Goal: Contribute content: Add original content to the website for others to see

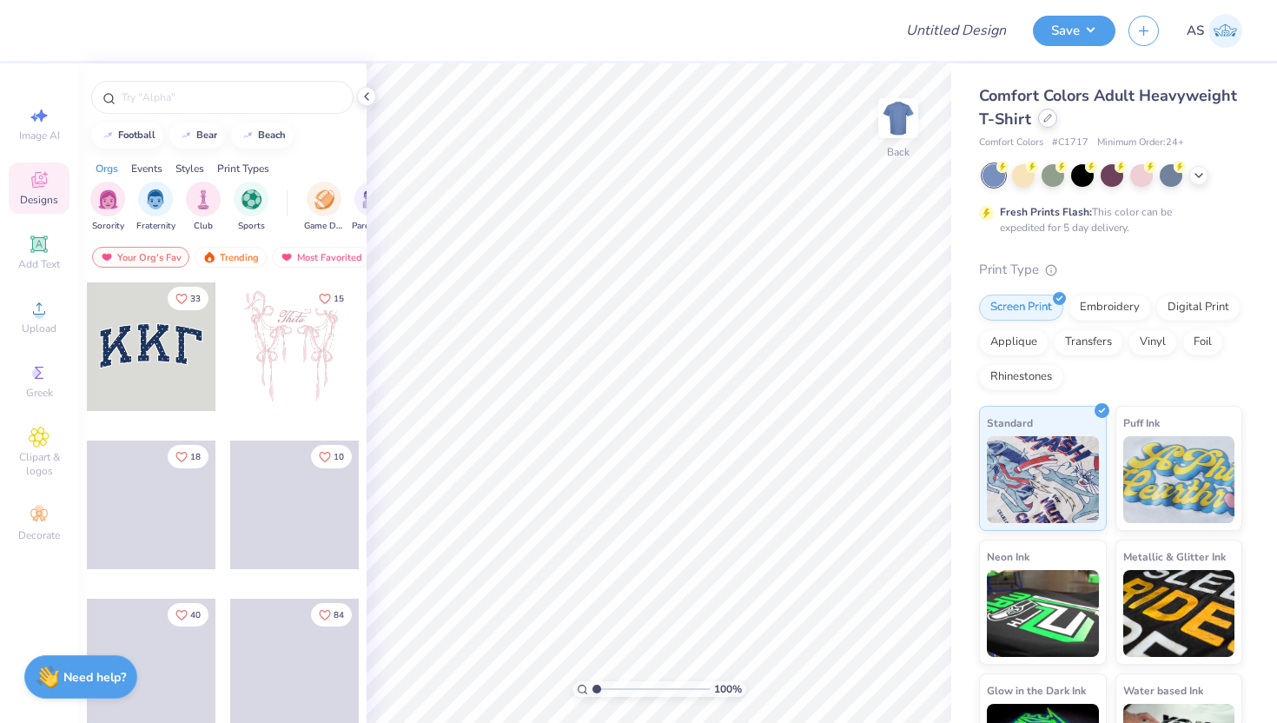
click at [1044, 121] on icon at bounding box center [1047, 118] width 7 height 7
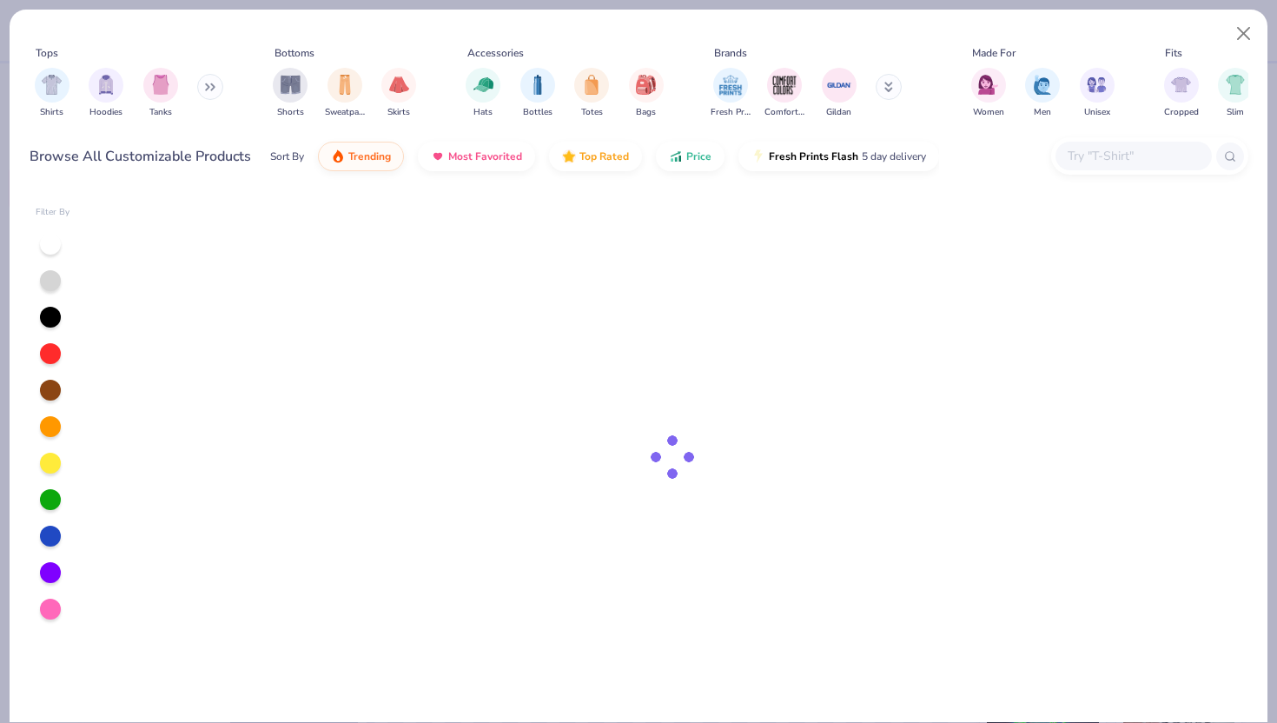
click at [1103, 168] on div at bounding box center [1134, 156] width 156 height 29
paste input "92982ODM"
type input "92982ODM"
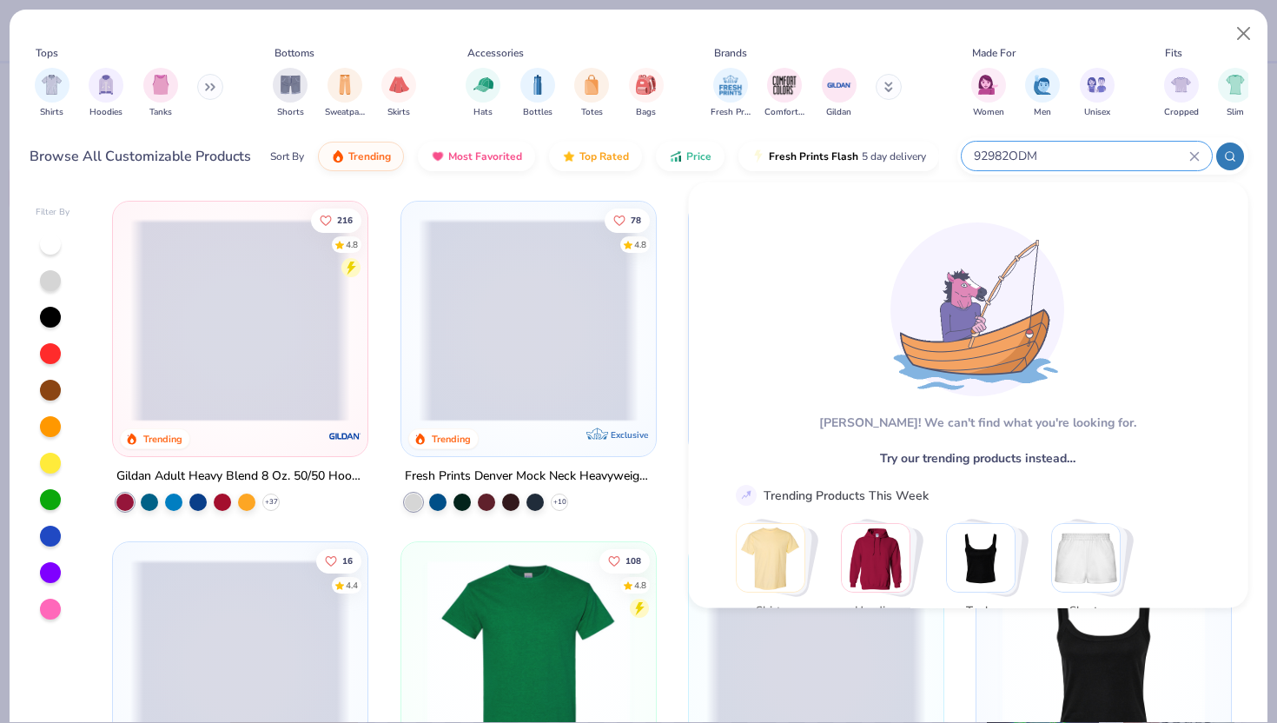
click at [1192, 157] on icon at bounding box center [1194, 156] width 8 height 8
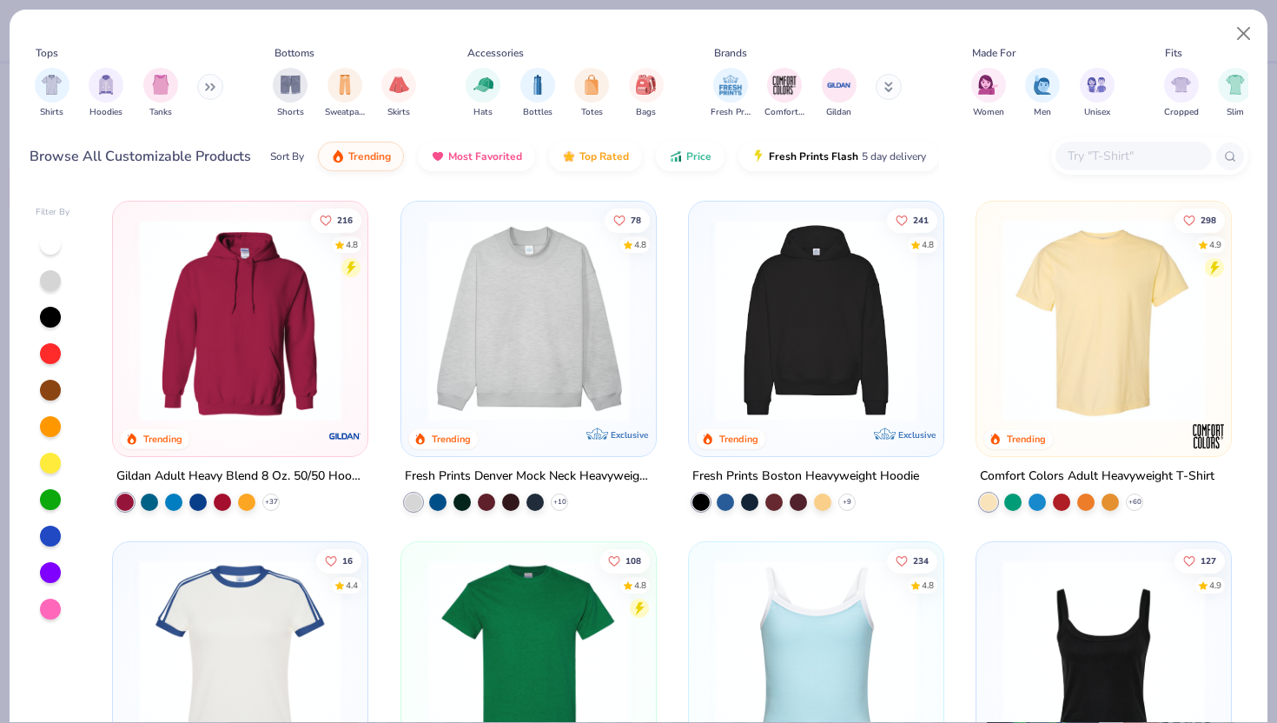
click at [1152, 162] on input "text" at bounding box center [1133, 156] width 134 height 20
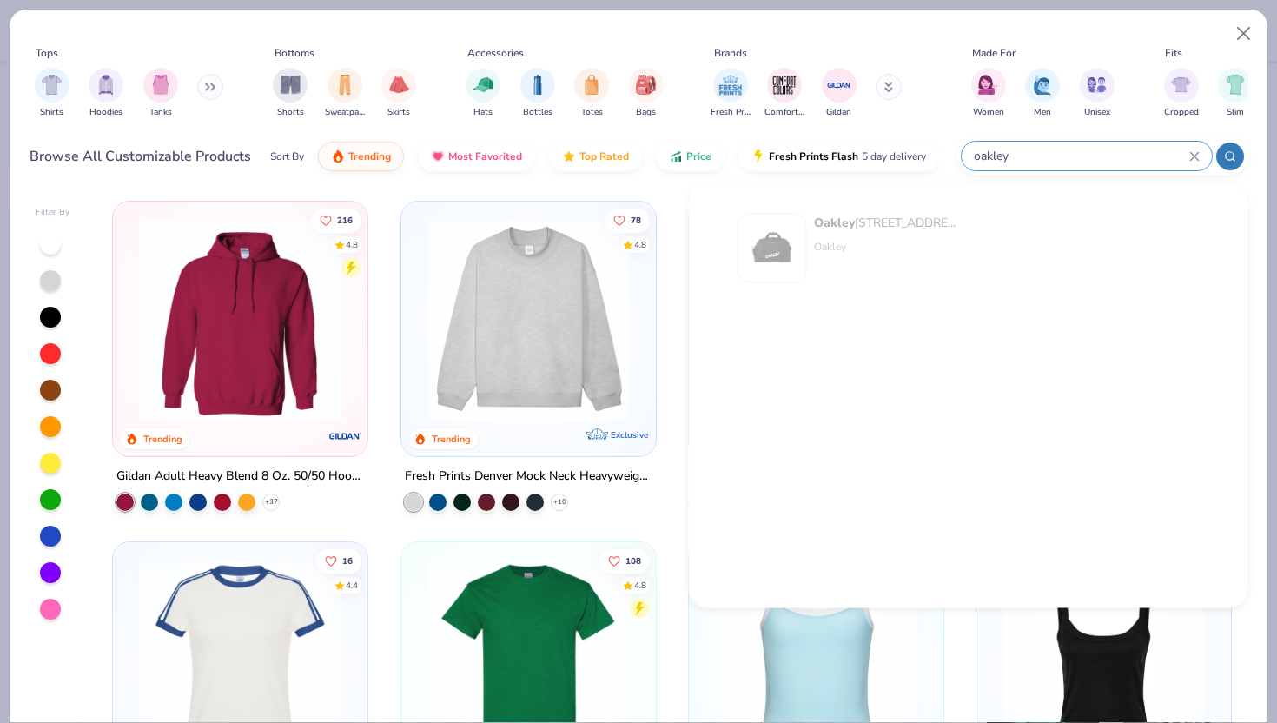
type input "oakley"
click at [1193, 158] on icon at bounding box center [1194, 156] width 10 height 10
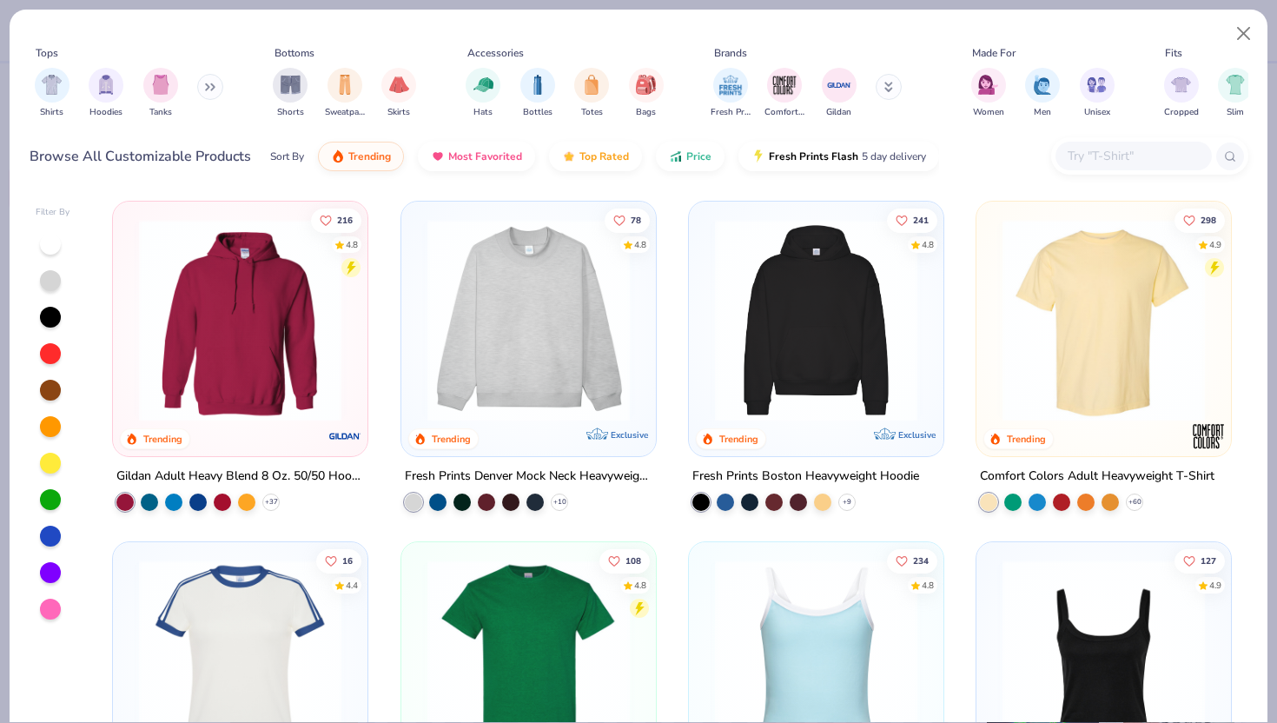
paste input "91001"
click at [1144, 164] on input "91001" at bounding box center [1127, 156] width 123 height 20
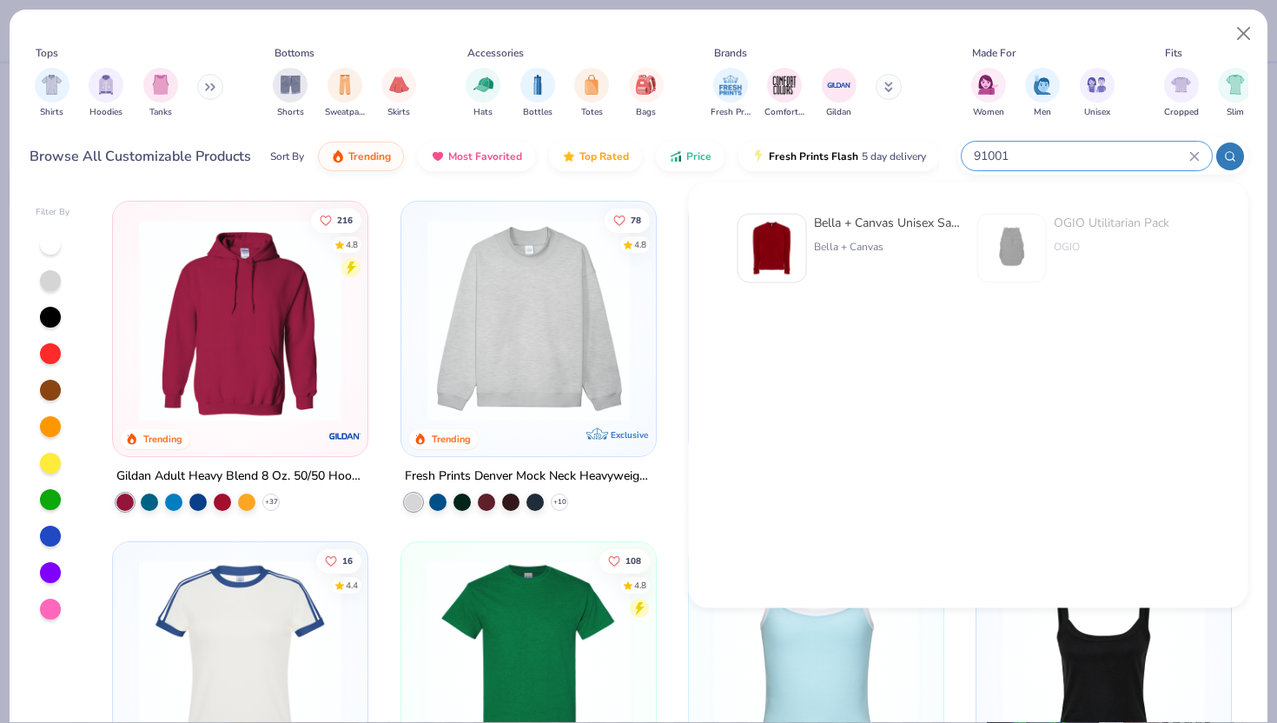
type input "91001"
click at [1195, 156] on icon at bounding box center [1194, 156] width 10 height 10
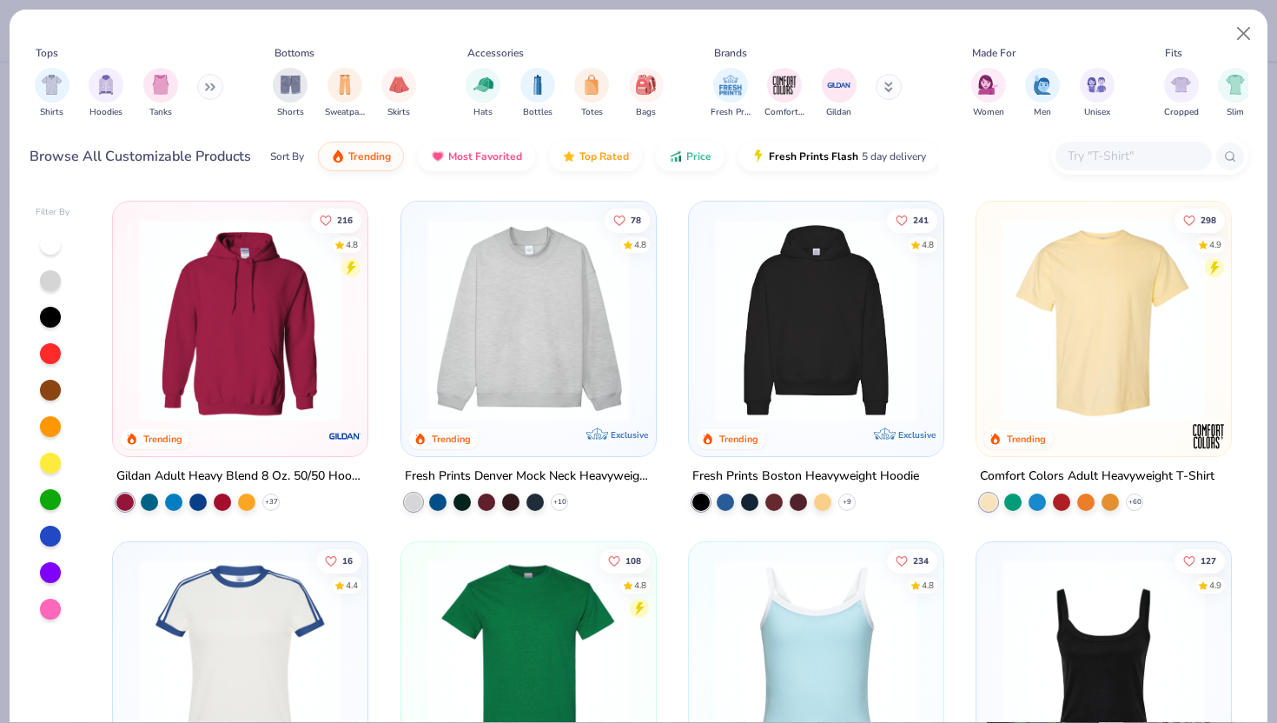
paste input "NF0A52S7"
click at [1161, 157] on input "NF0A52S7" at bounding box center [1127, 156] width 123 height 20
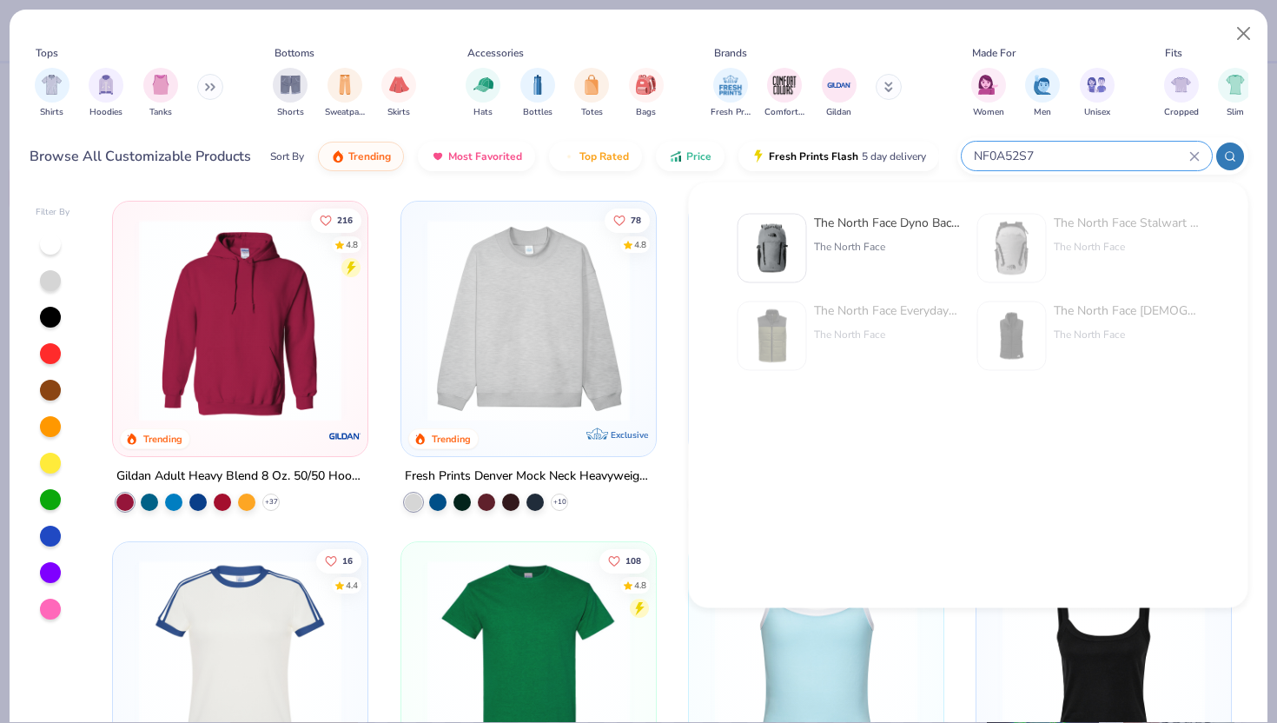
type input "NF0A52S7"
click at [765, 242] on img at bounding box center [772, 249] width 54 height 54
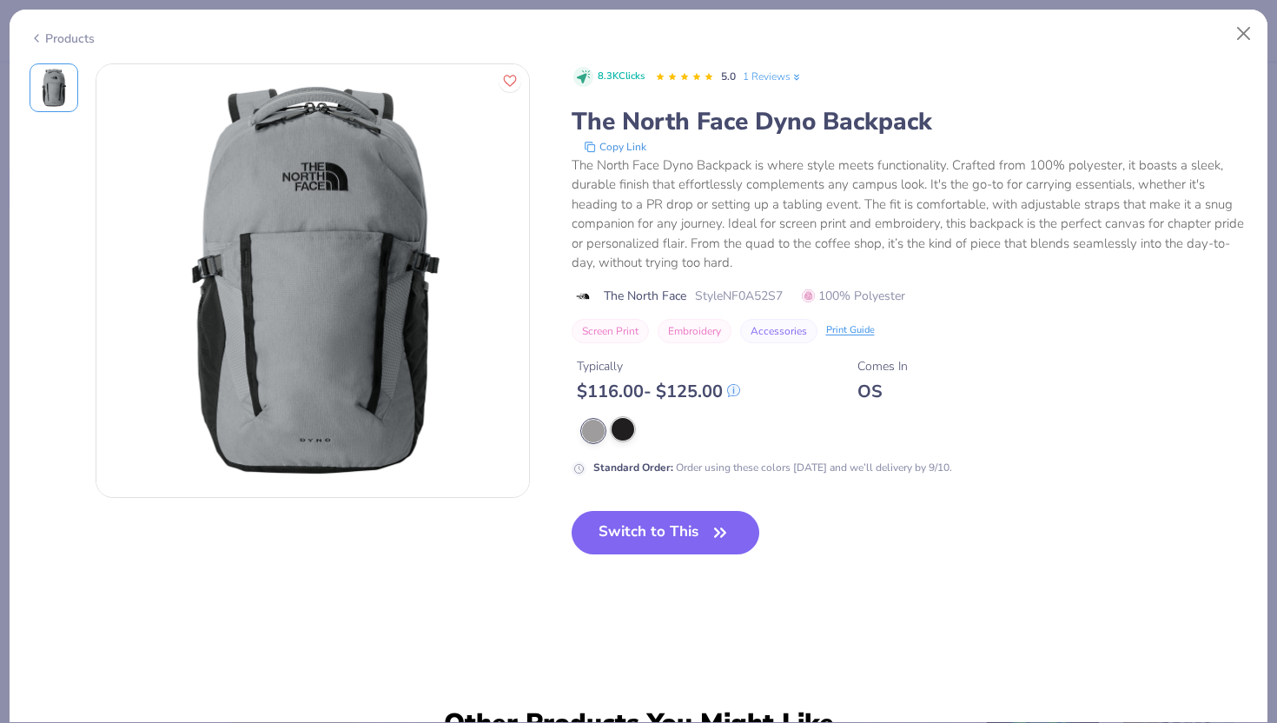
click at [618, 431] on div at bounding box center [623, 429] width 23 height 23
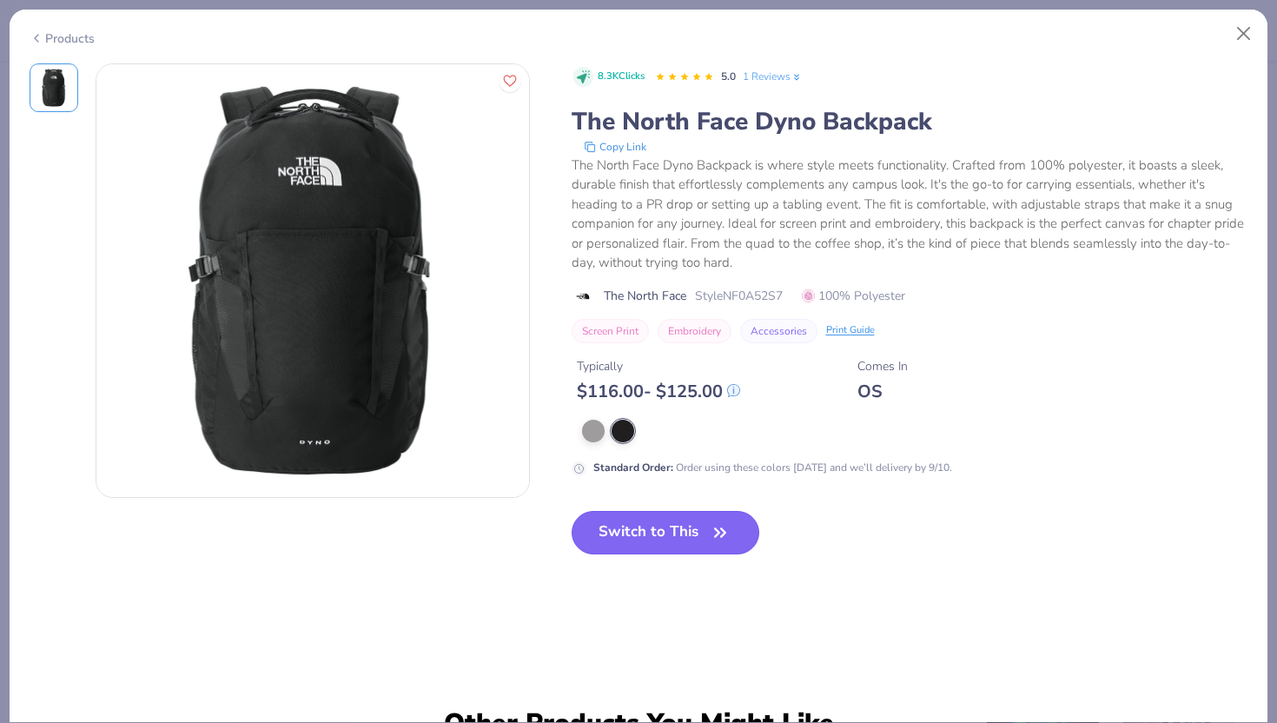
click at [654, 530] on button "Switch to This" at bounding box center [666, 532] width 189 height 43
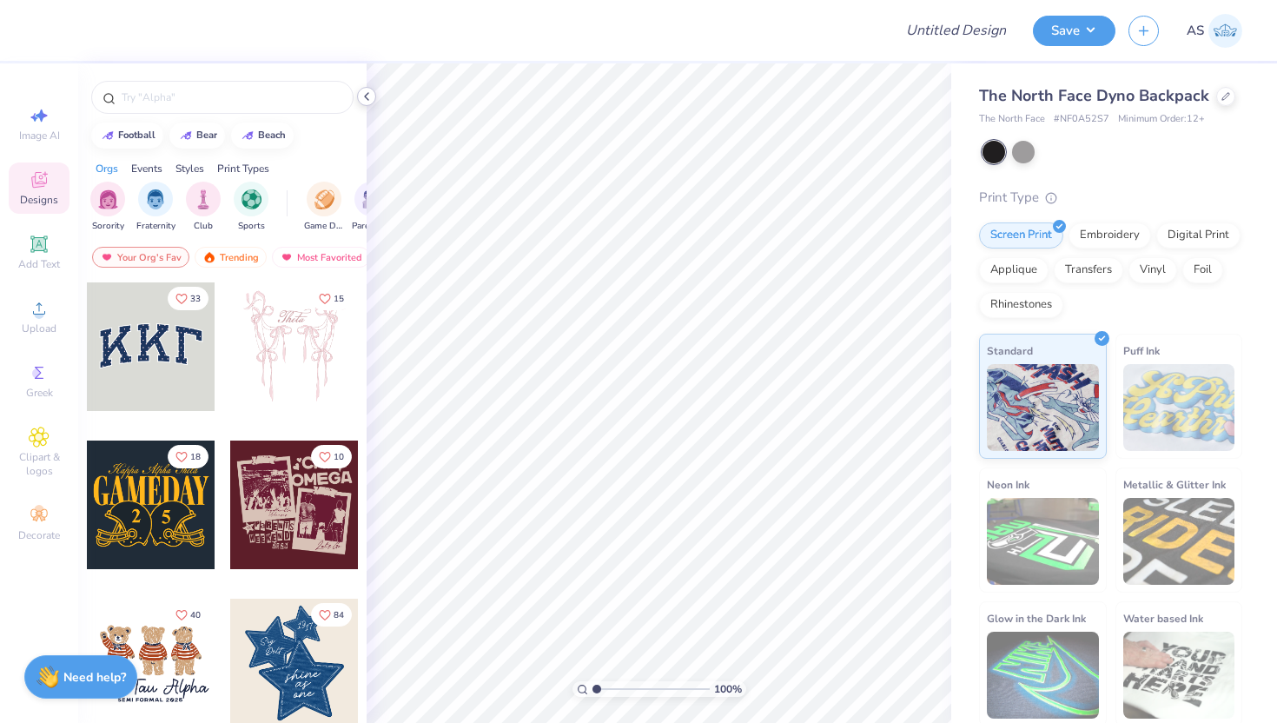
click at [365, 96] on polyline at bounding box center [366, 96] width 3 height 7
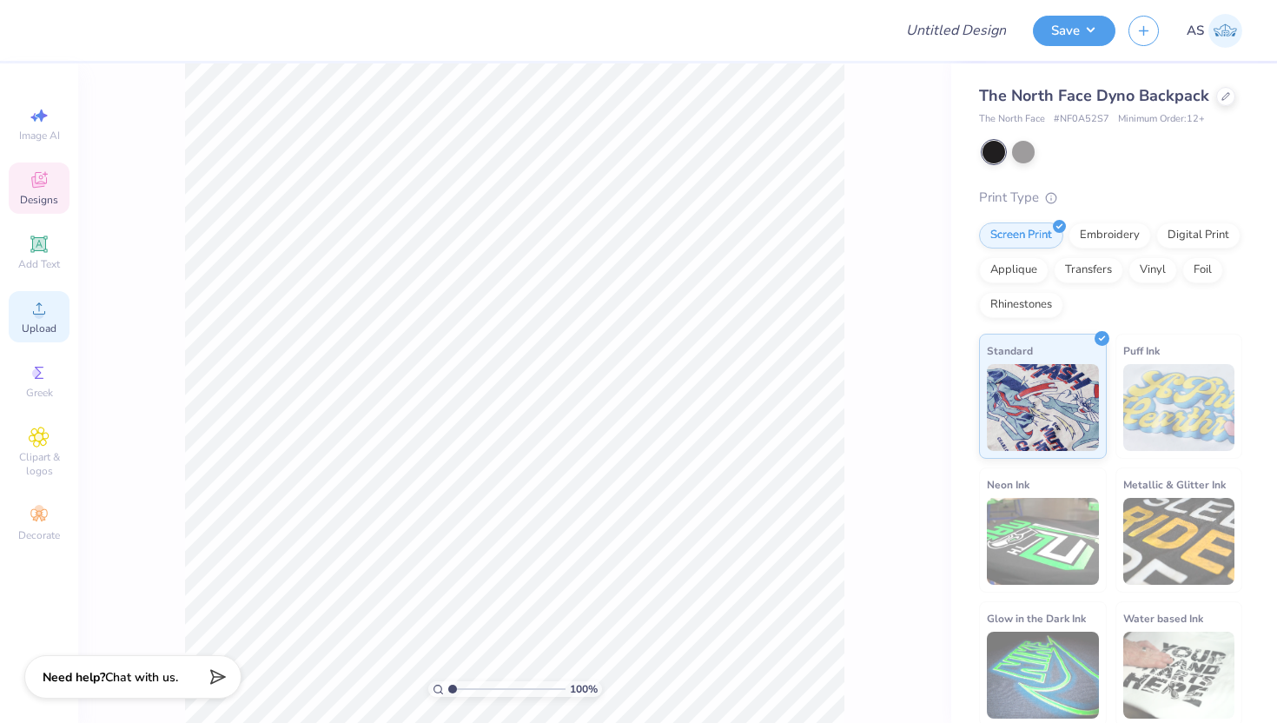
click at [41, 318] on icon at bounding box center [39, 308] width 21 height 21
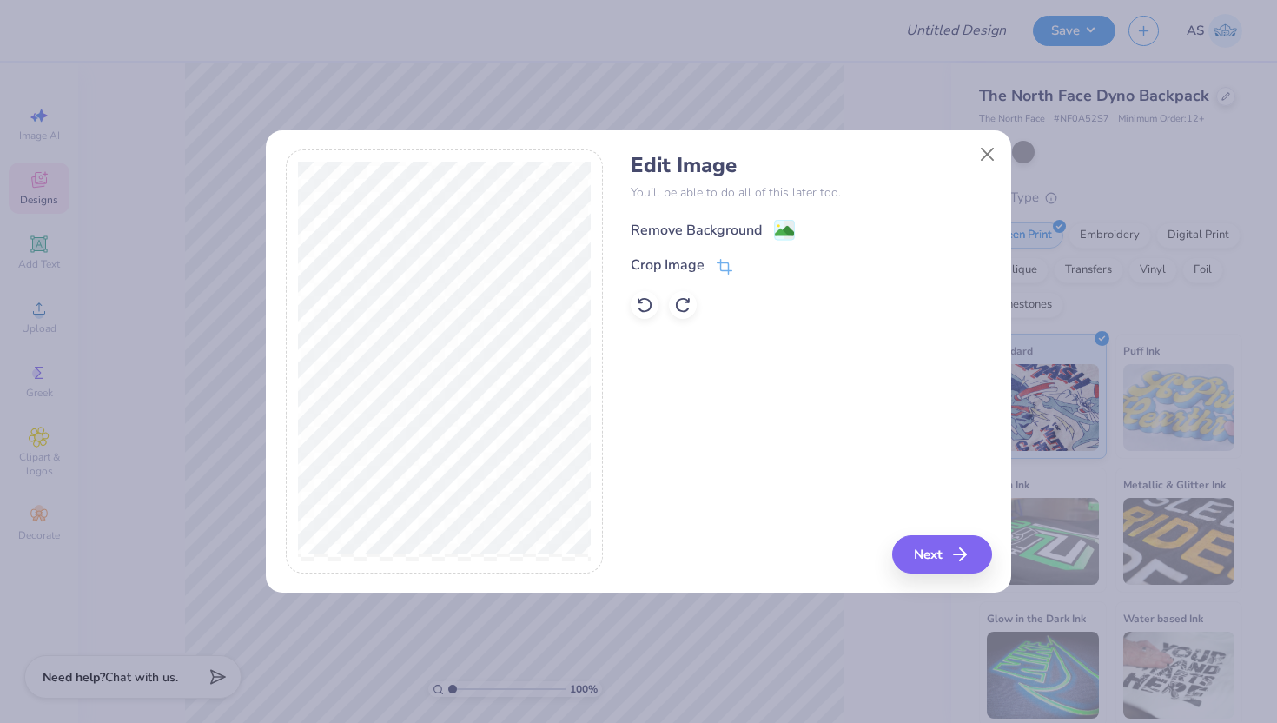
click at [787, 222] on icon at bounding box center [790, 230] width 10 height 18
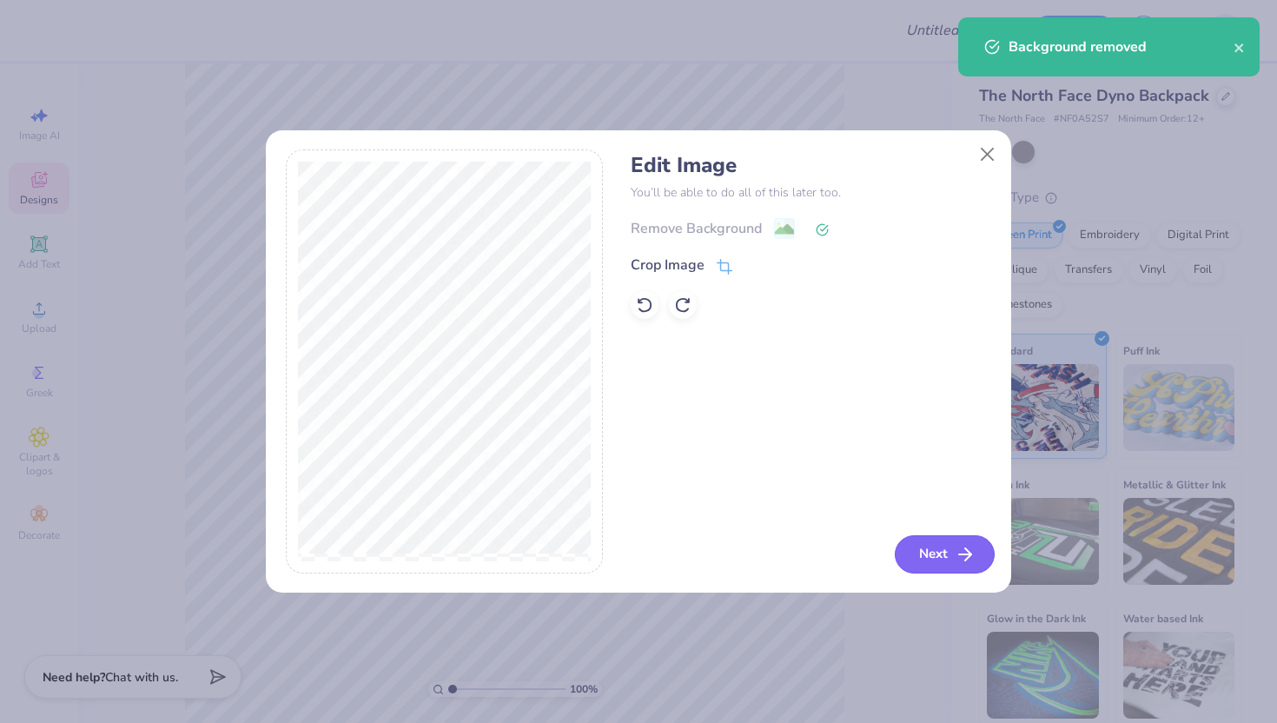
click at [935, 558] on button "Next" at bounding box center [945, 554] width 100 height 38
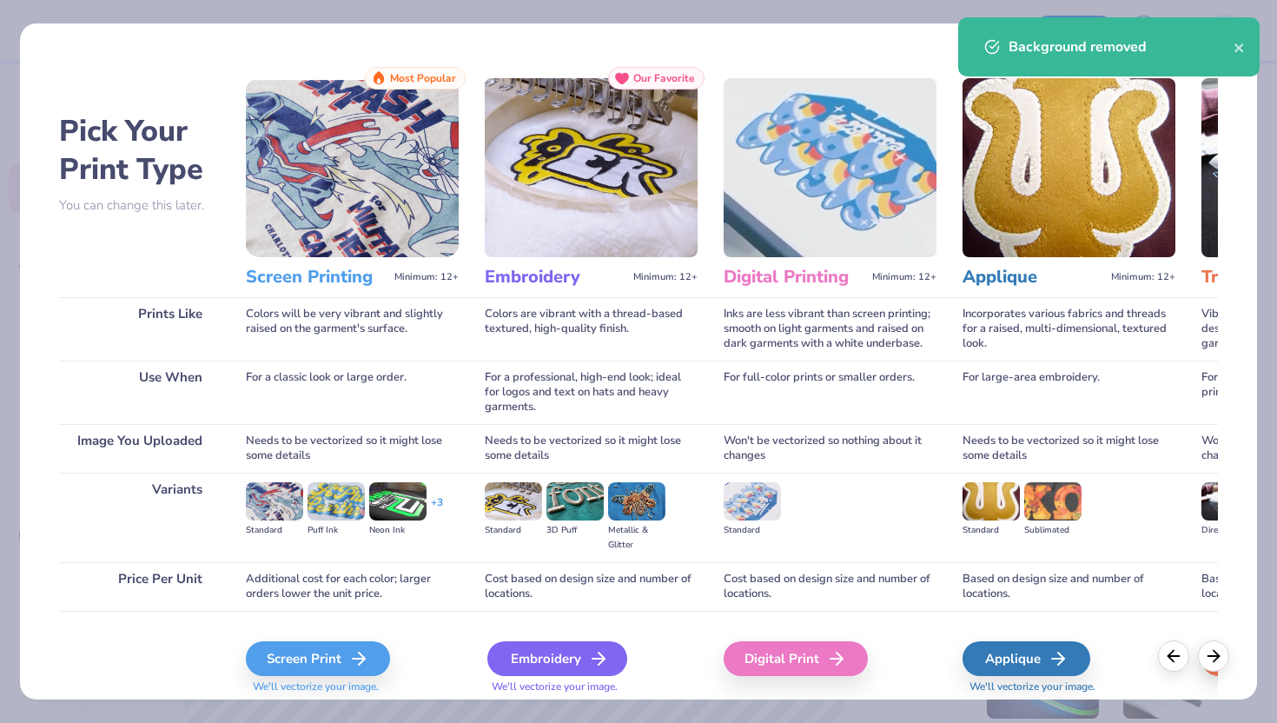
click at [620, 652] on div "Embroidery" at bounding box center [557, 658] width 140 height 35
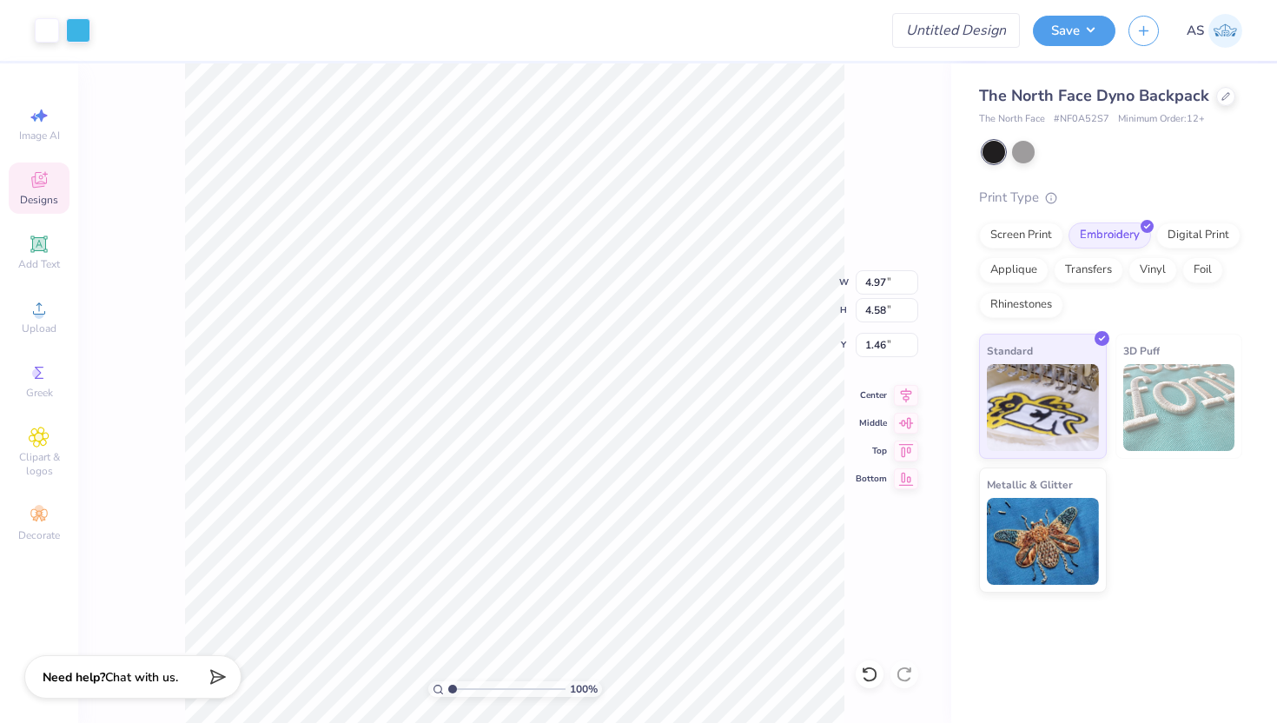
type input "2.48"
type input "2.28"
type input "1.47"
type input "2.61"
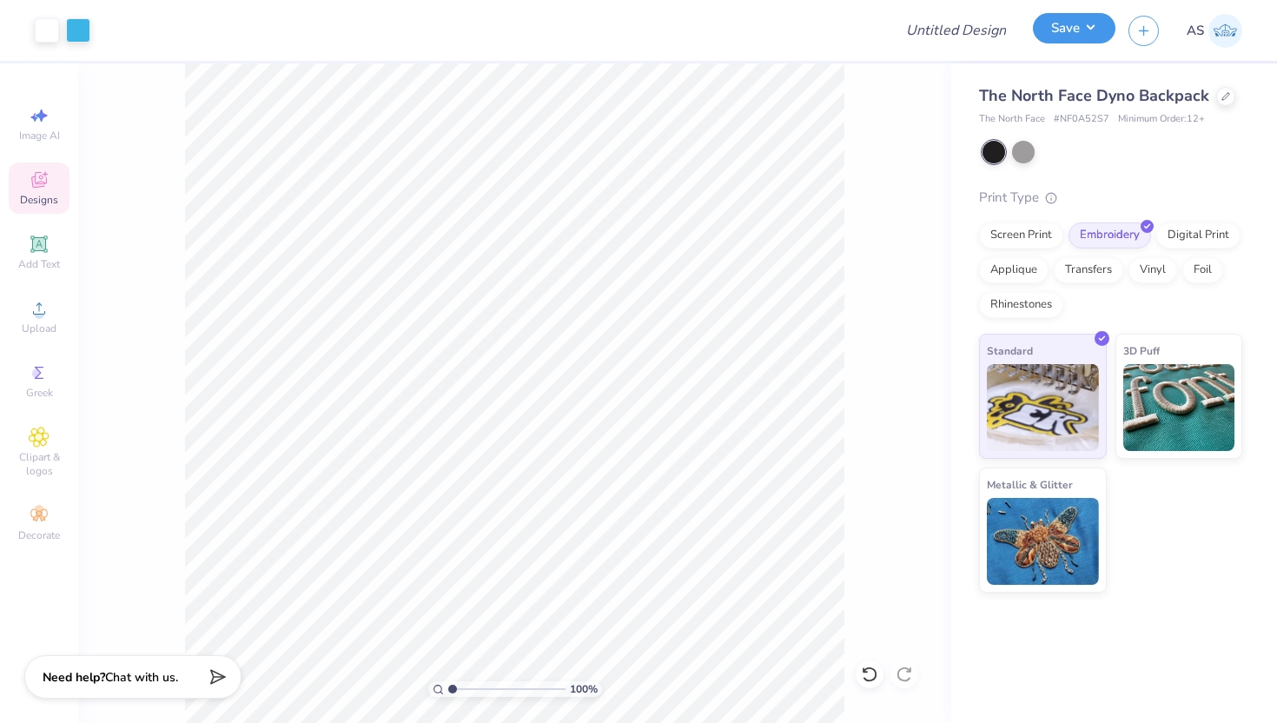
click at [1049, 33] on button "Save" at bounding box center [1074, 28] width 83 height 30
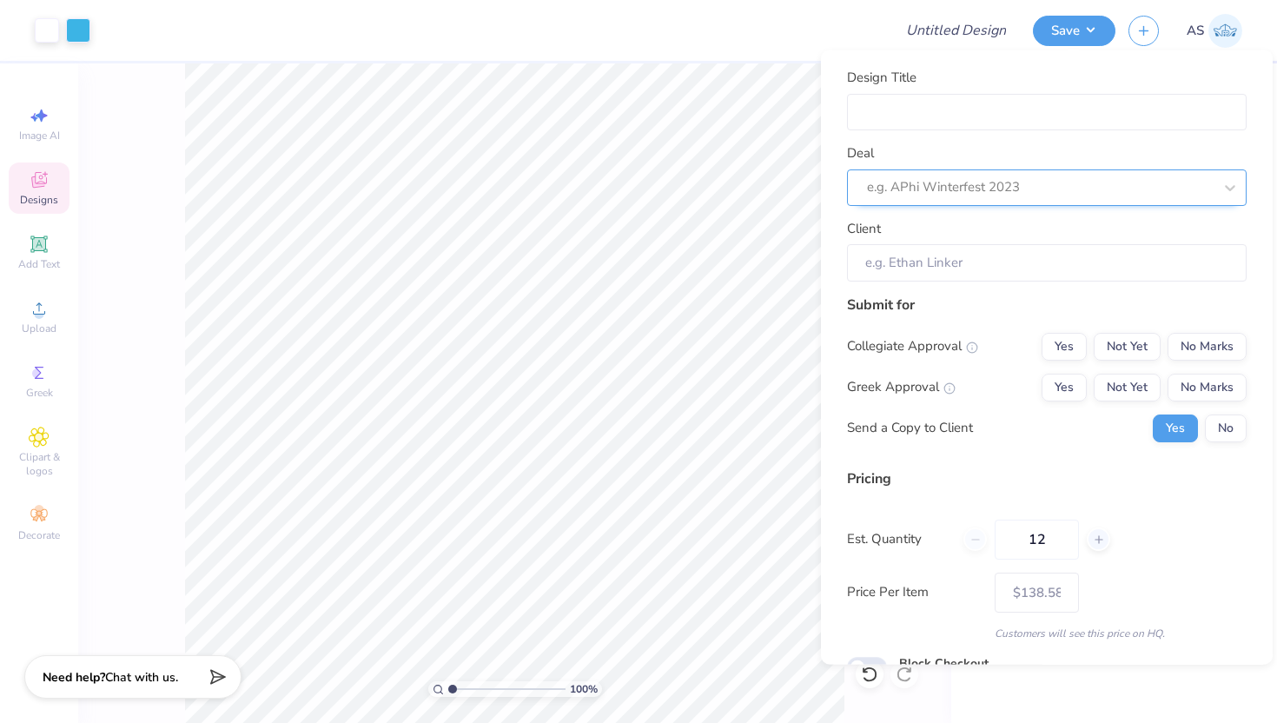
click at [966, 188] on div at bounding box center [1040, 186] width 346 height 23
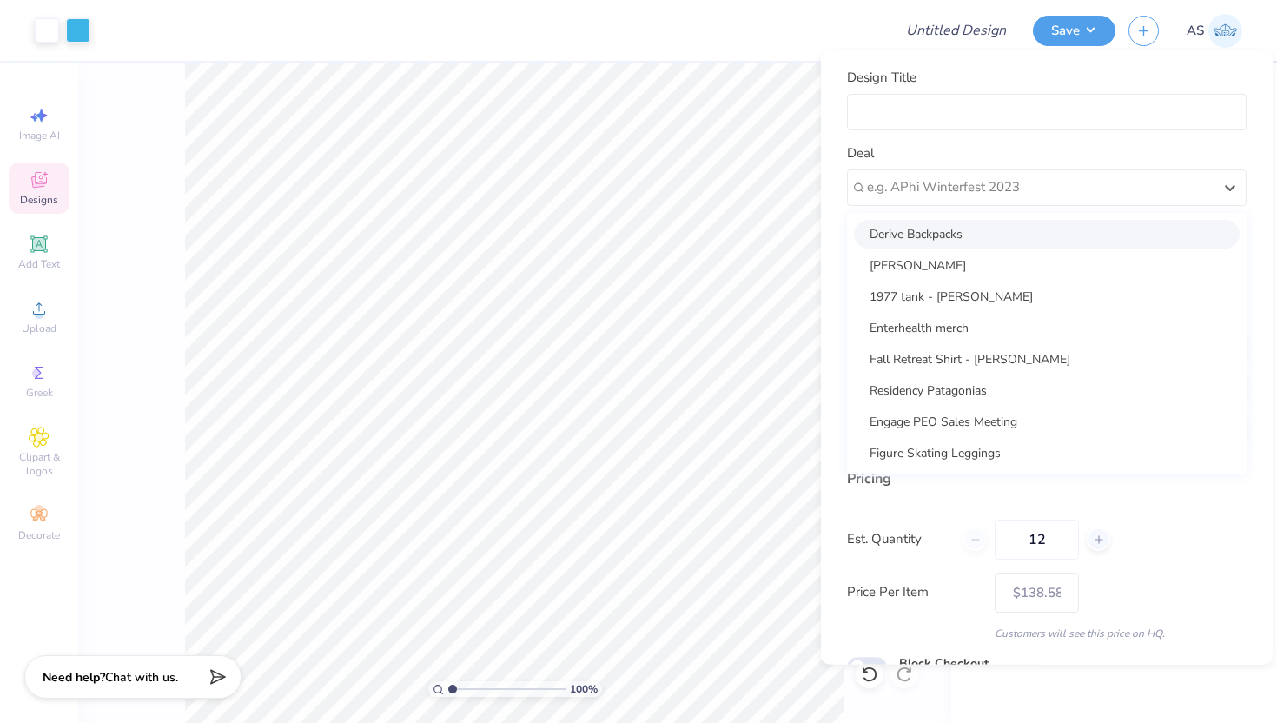
click at [945, 231] on div "Derive Backpacks" at bounding box center [1047, 233] width 386 height 29
type input "[PERSON_NAME]"
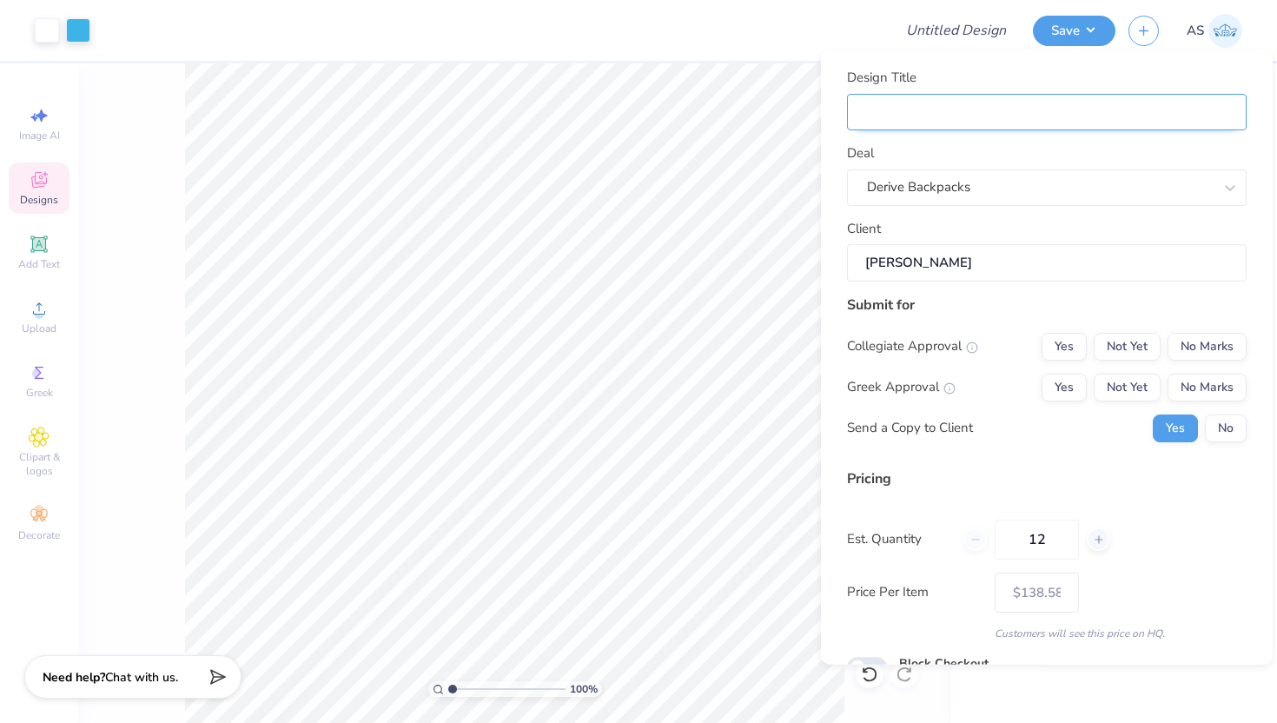
click at [989, 116] on input "Design Title" at bounding box center [1047, 111] width 400 height 37
type input "D"
type input "De"
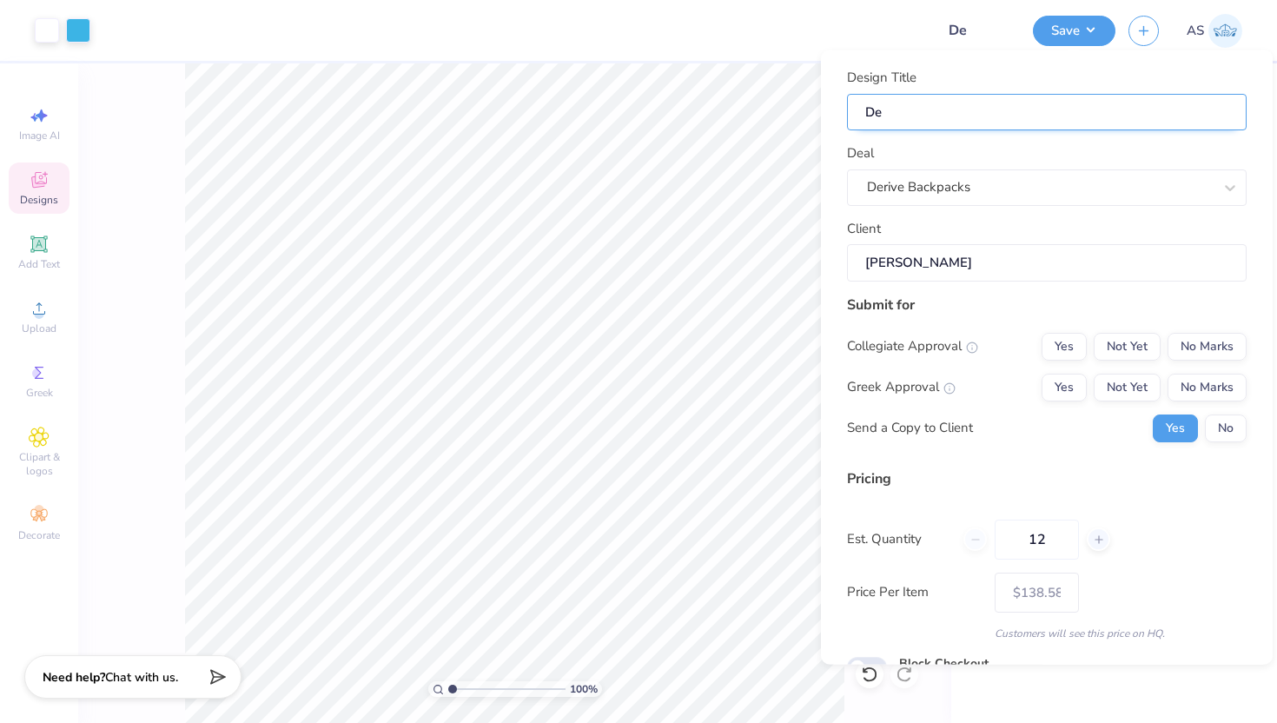
type input "Der"
type input "Deri"
type input "Deriv"
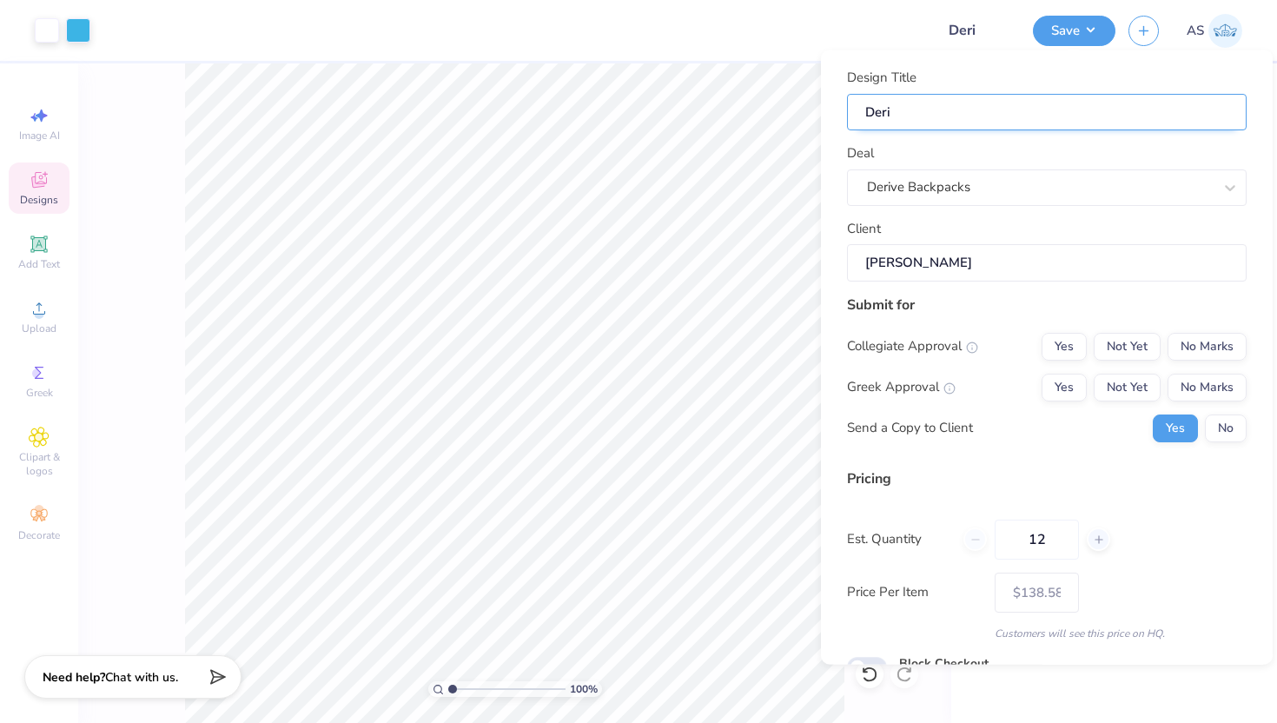
type input "Deriv"
type input "Derive"
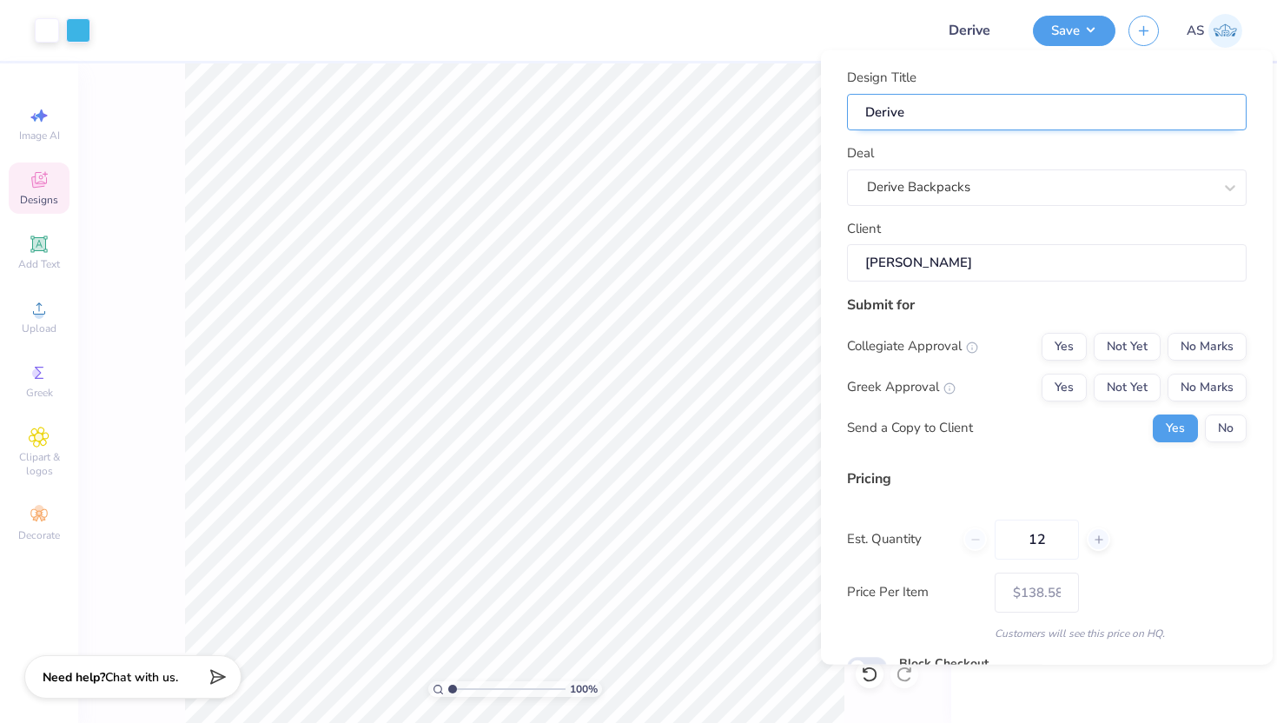
type input "Derive O"
type input "Derive On"
type input "Derive One"
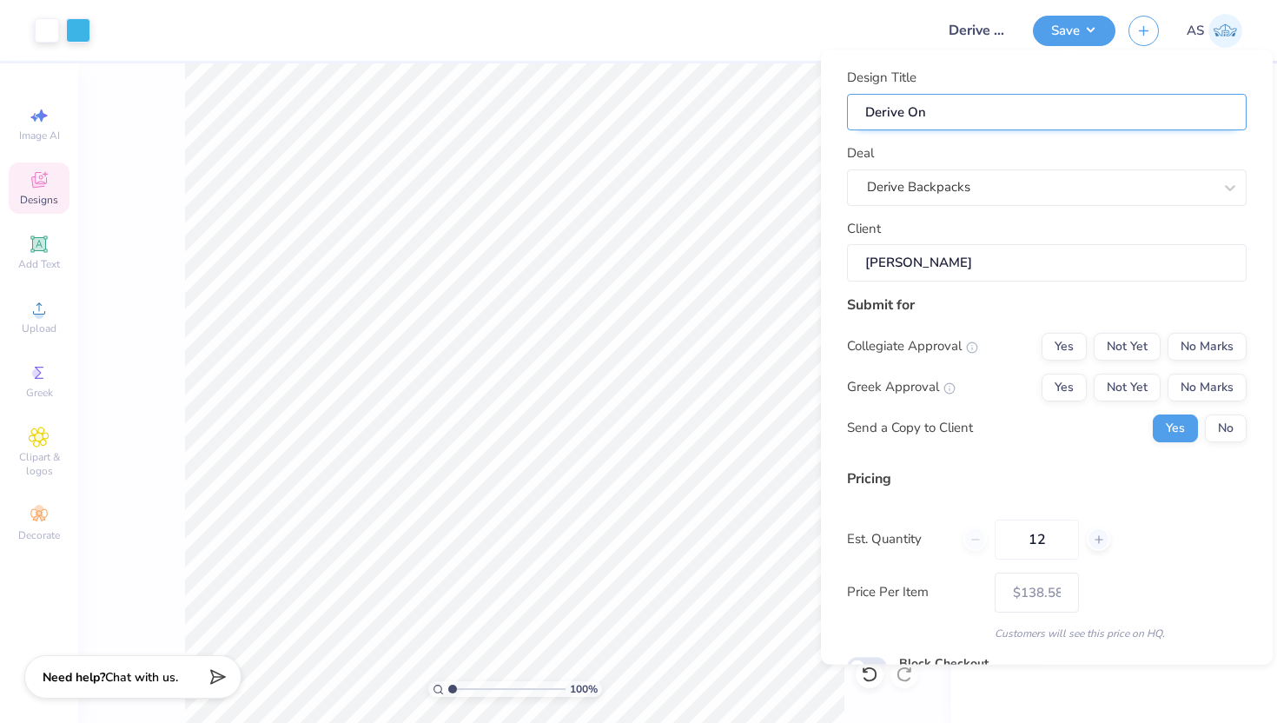
type input "Derive One"
type input "Derive One B"
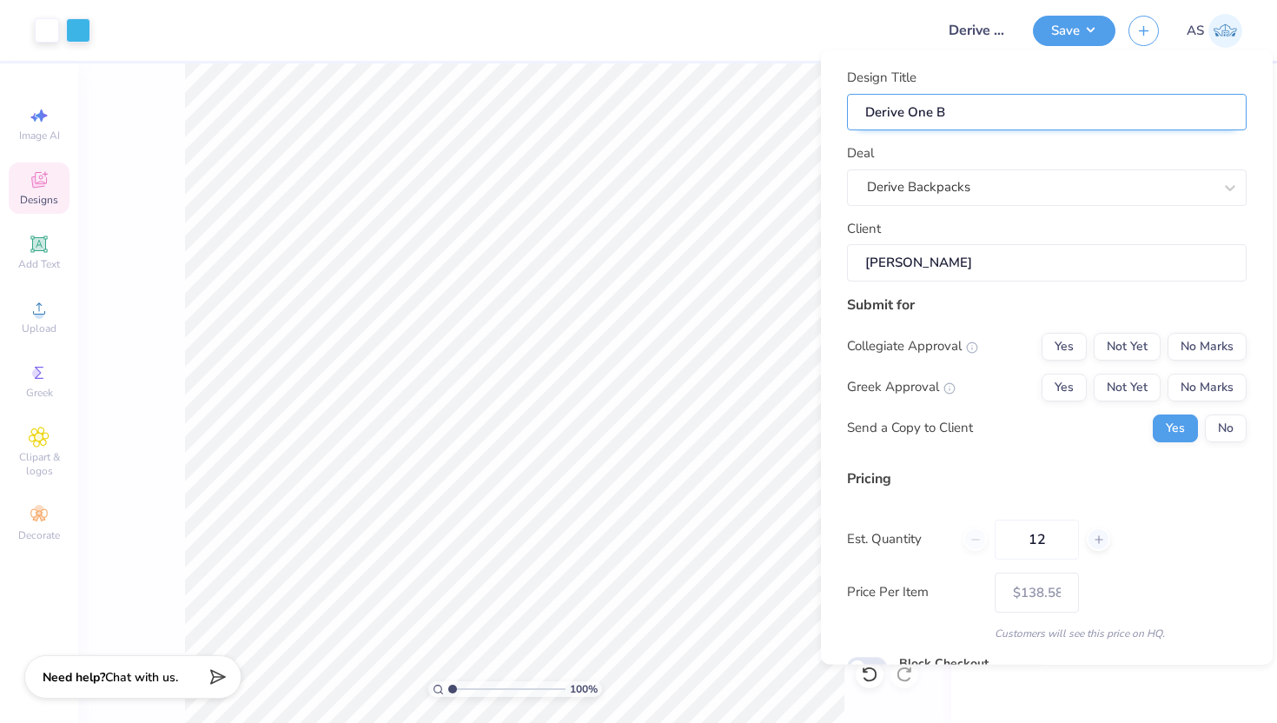
type input "Derive One Ba"
type input "Derive One Bac"
type input "Derive One Back"
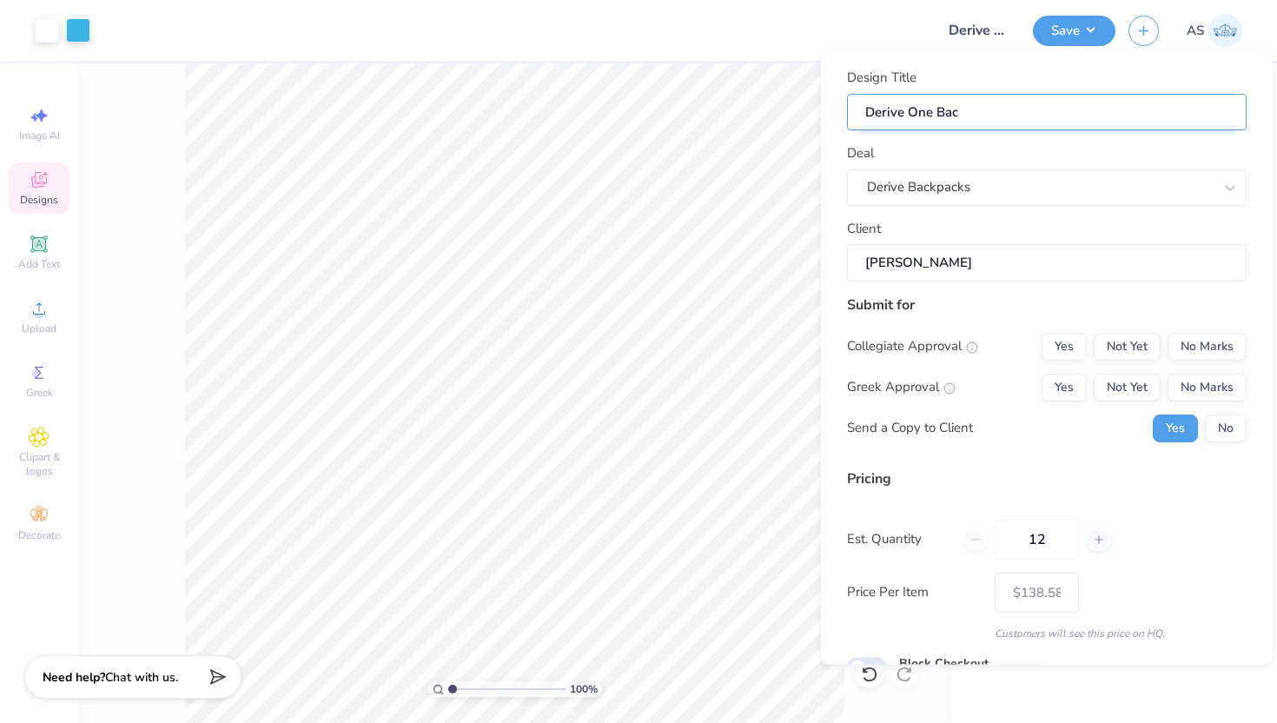
type input "Derive One Back"
type input "Derive One Backp"
type input "Derive One Backpa"
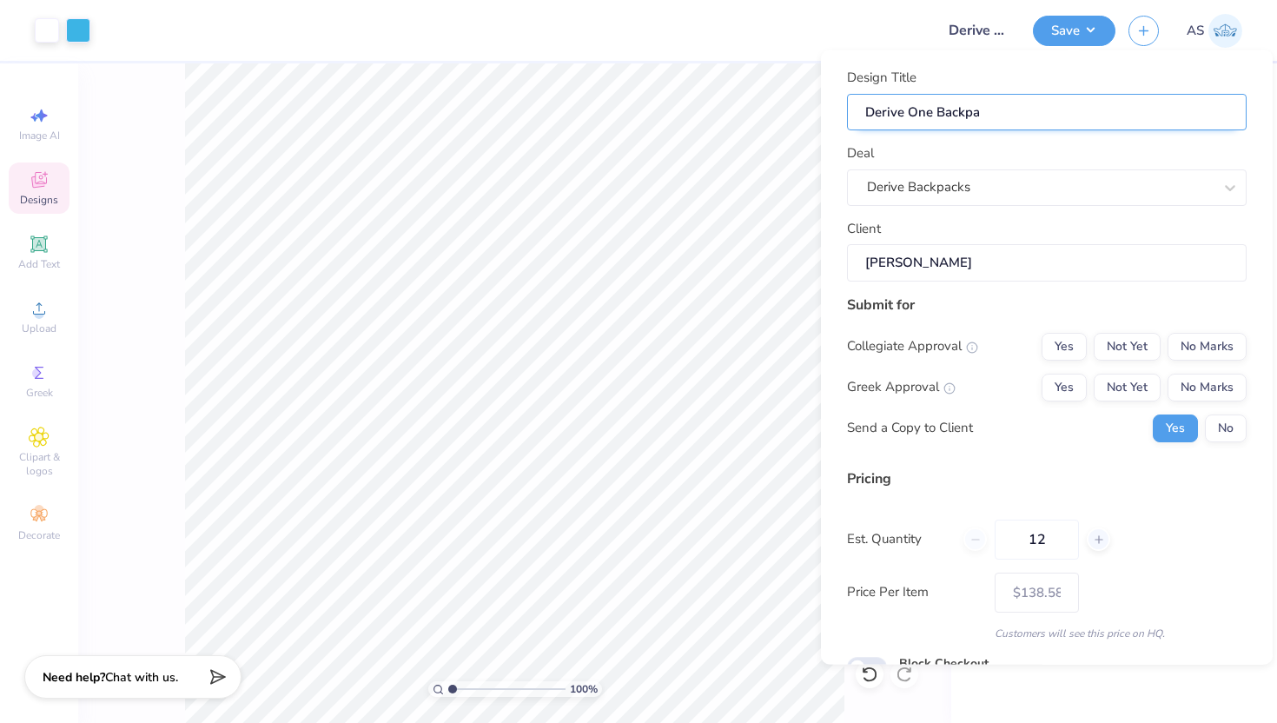
type input "Derive One Backpac"
type input "Derive One Backpack"
type input "Derive One Backpacks"
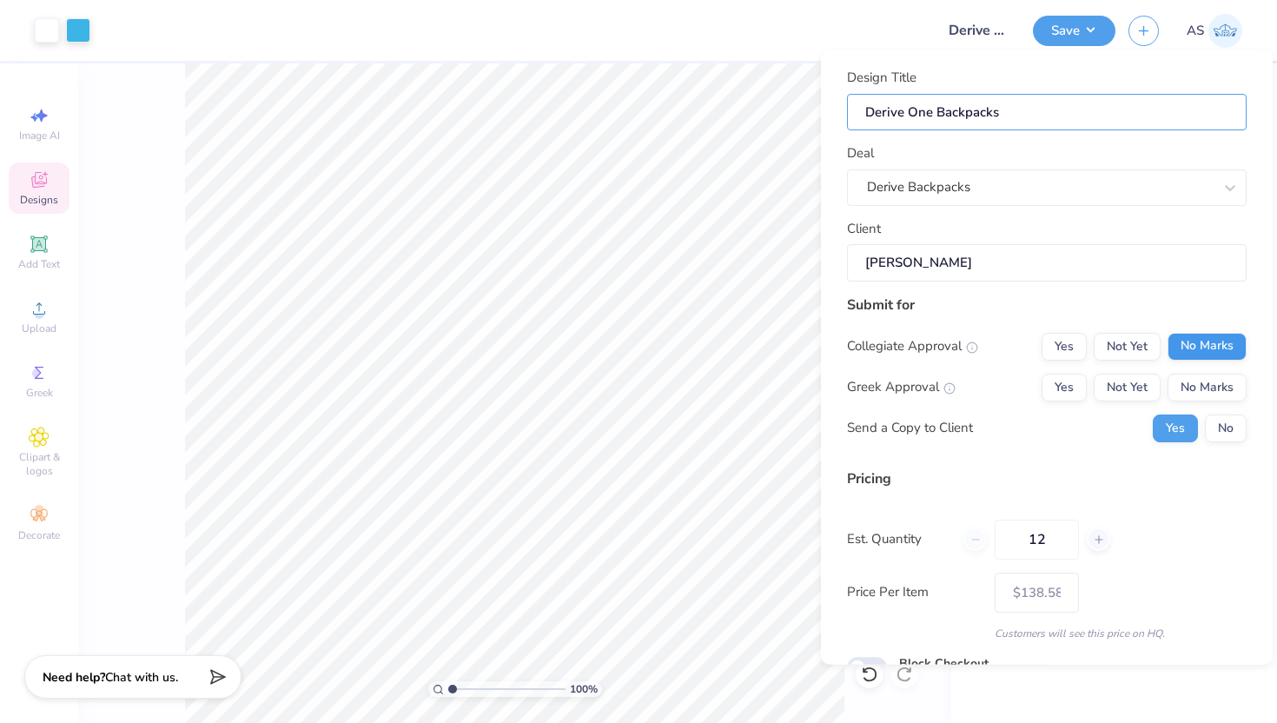
type input "Derive One Backpacks"
click at [1189, 341] on button "No Marks" at bounding box center [1207, 346] width 79 height 28
click at [1199, 374] on button "No Marks" at bounding box center [1207, 387] width 79 height 28
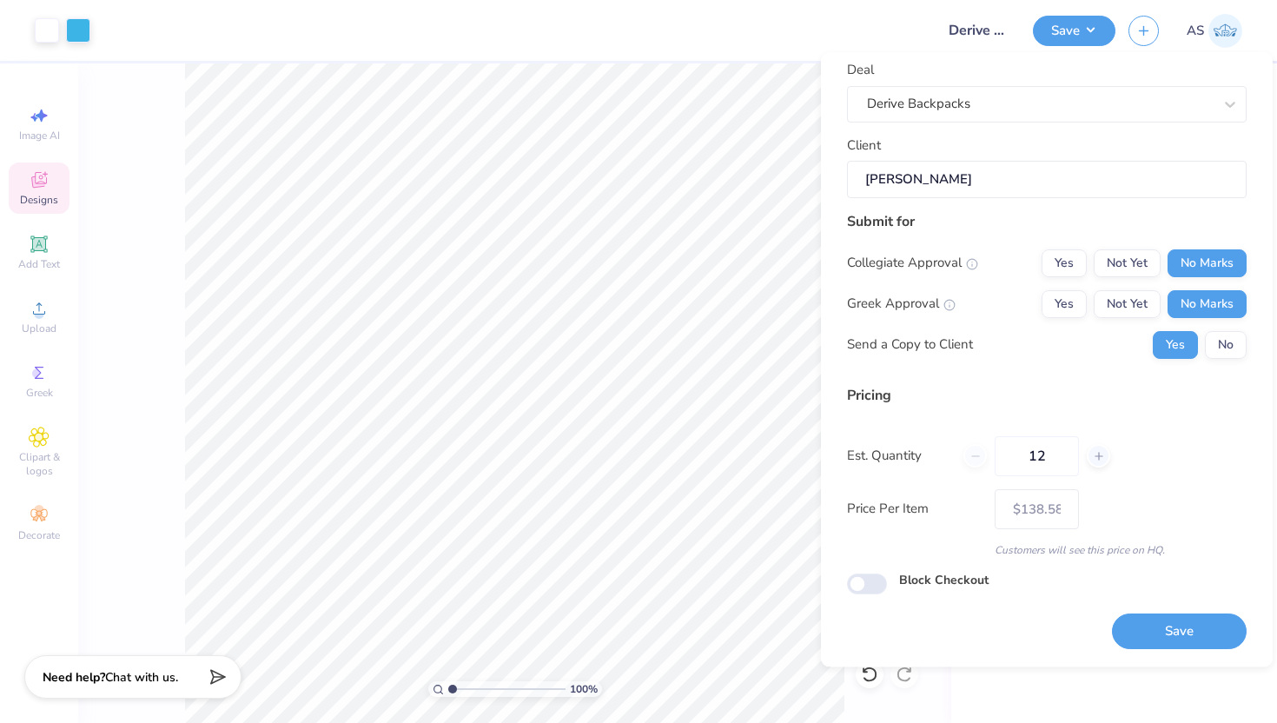
click at [1143, 614] on div "Save" at bounding box center [1179, 632] width 135 height 36
click at [1149, 637] on button "Save" at bounding box center [1179, 632] width 135 height 36
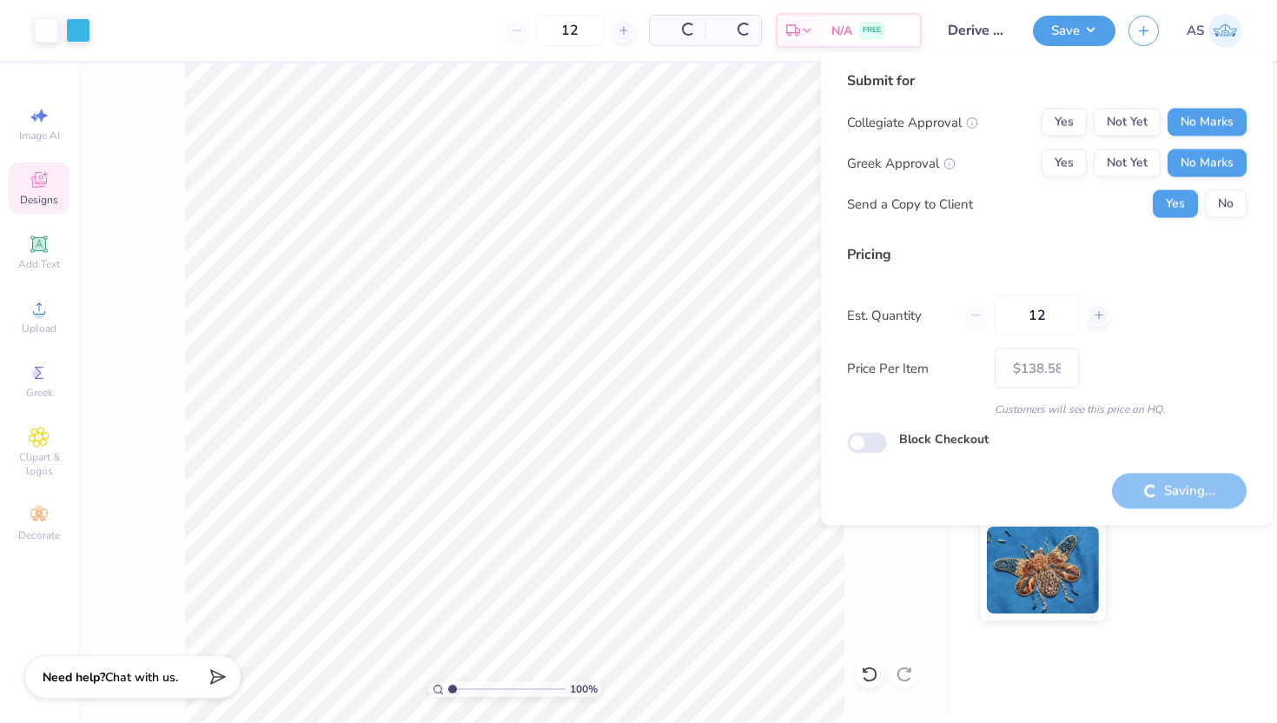
type input "– –"
